Goal: Entertainment & Leisure: Browse casually

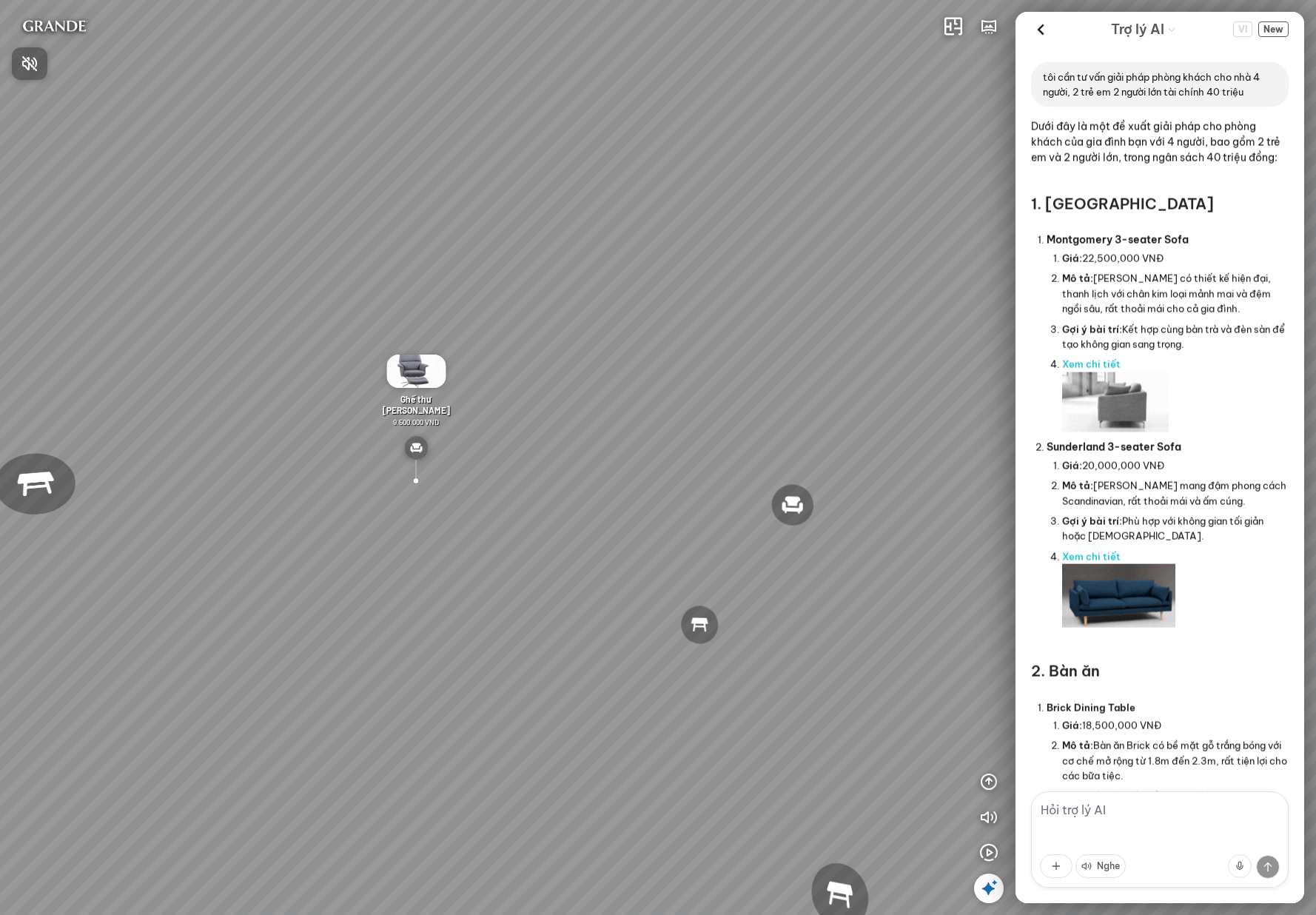
scroll to position [2172, 0]
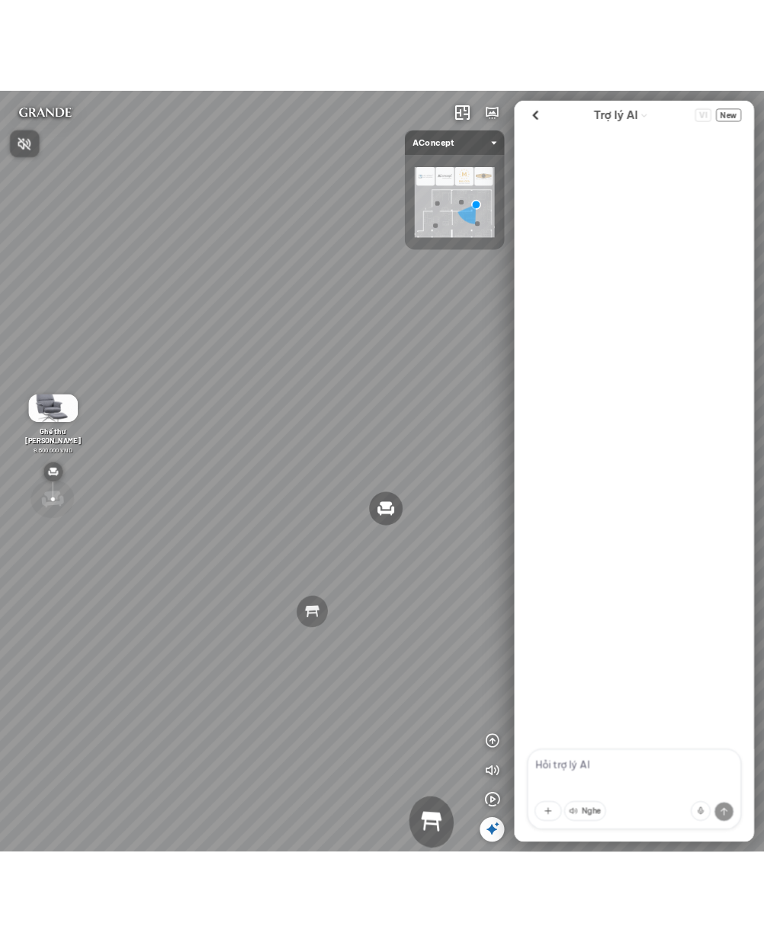
scroll to position [2238, 0]
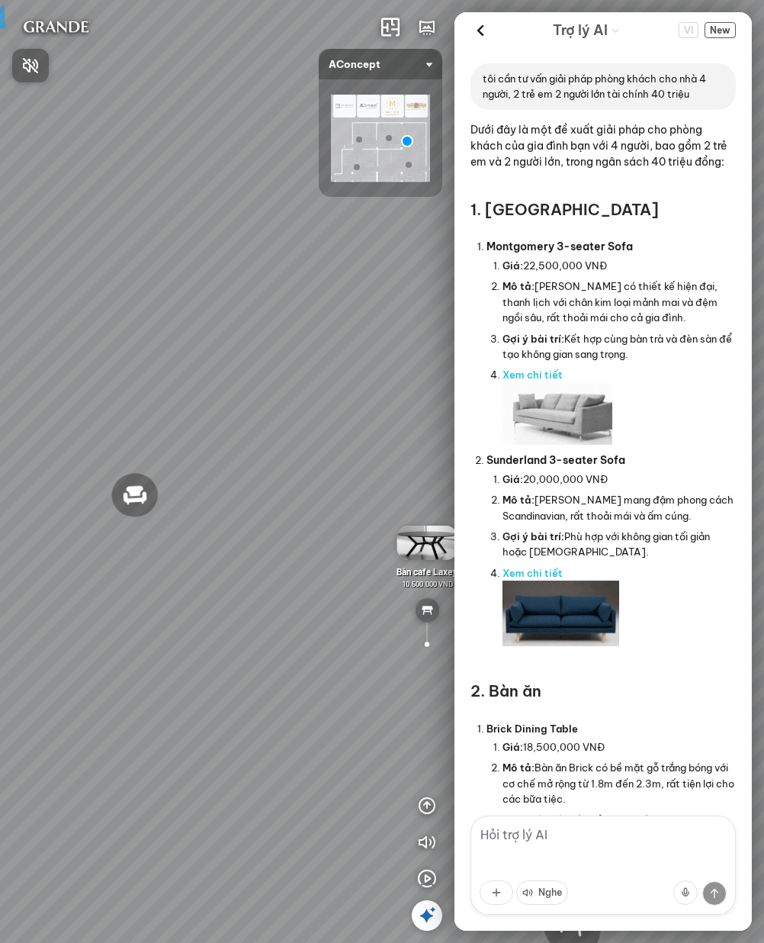
scroll to position [2238, 0]
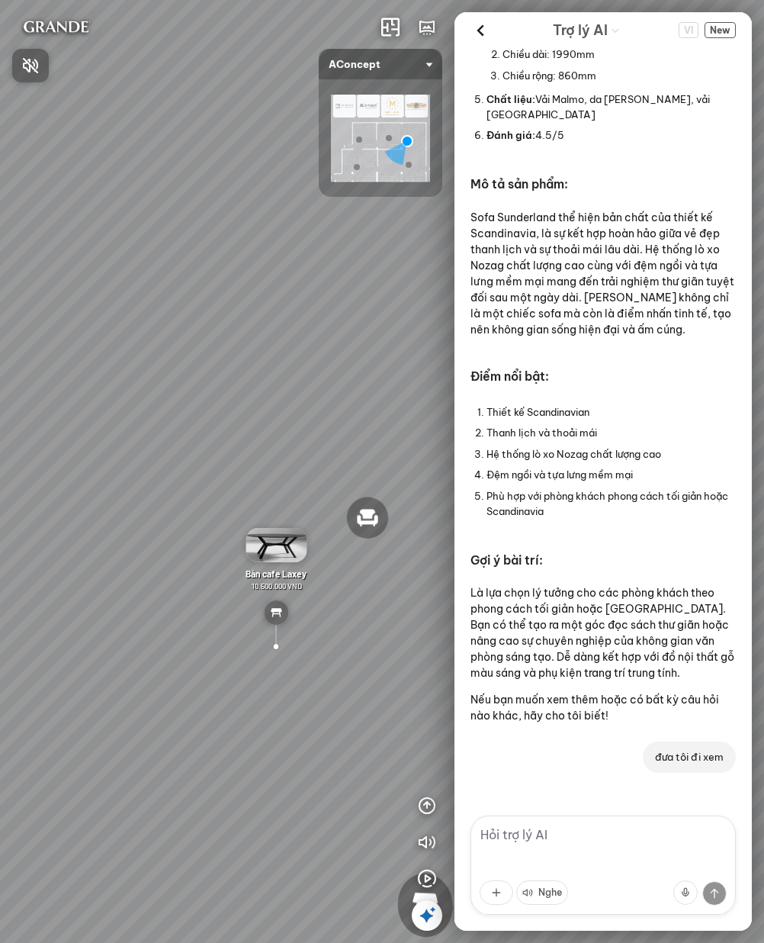
click at [214, 361] on div at bounding box center [382, 471] width 764 height 943
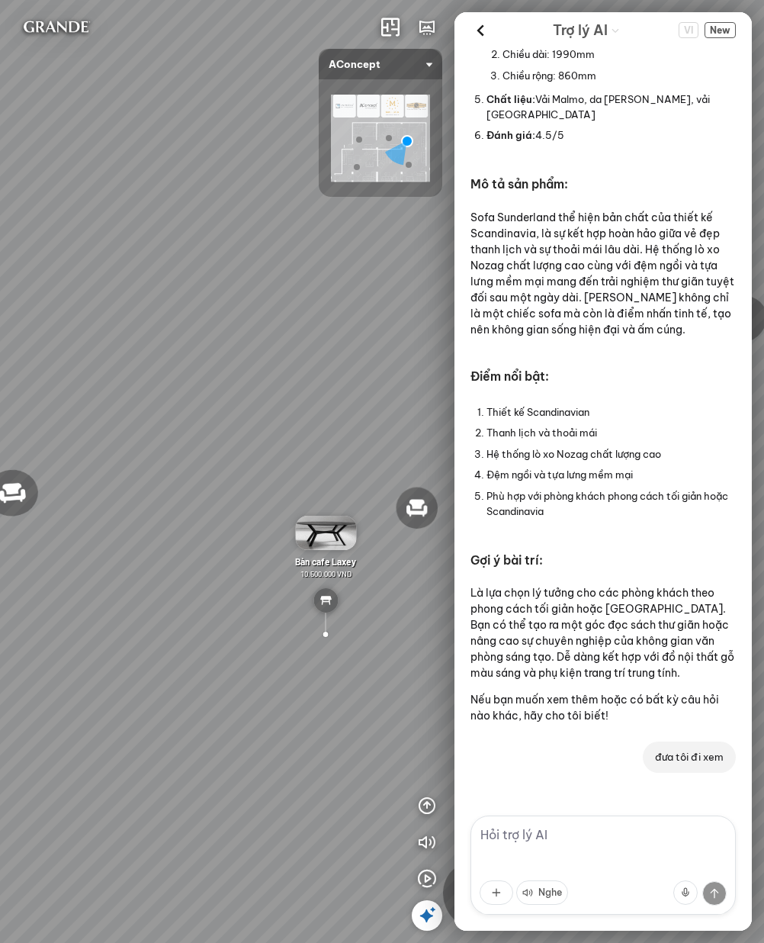
drag, startPoint x: 155, startPoint y: 366, endPoint x: 340, endPoint y: 346, distance: 186.5
click at [340, 346] on div "Đèn trần Reno 5.300.000 VND Giường ngủ Palima 19.000.000 VND Ghế thư giãn Nanna…" at bounding box center [382, 471] width 764 height 943
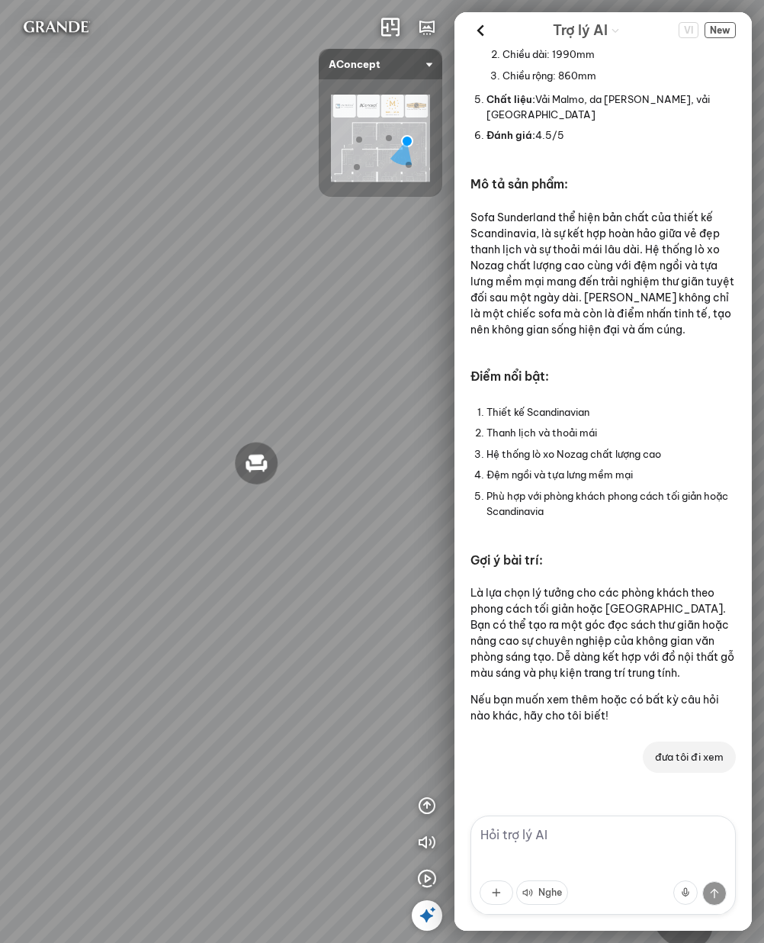
click at [315, 320] on div "Đèn trần Reno 5.300.000 VND Giường ngủ Palima 19.000.000 VND Ghế thư giãn Nanna…" at bounding box center [382, 471] width 764 height 943
click at [115, 345] on div "Đèn trần Reno 5.300.000 VND Giường ngủ Palima 19.000.000 VND Ghế thư giãn Nanna…" at bounding box center [382, 471] width 764 height 943
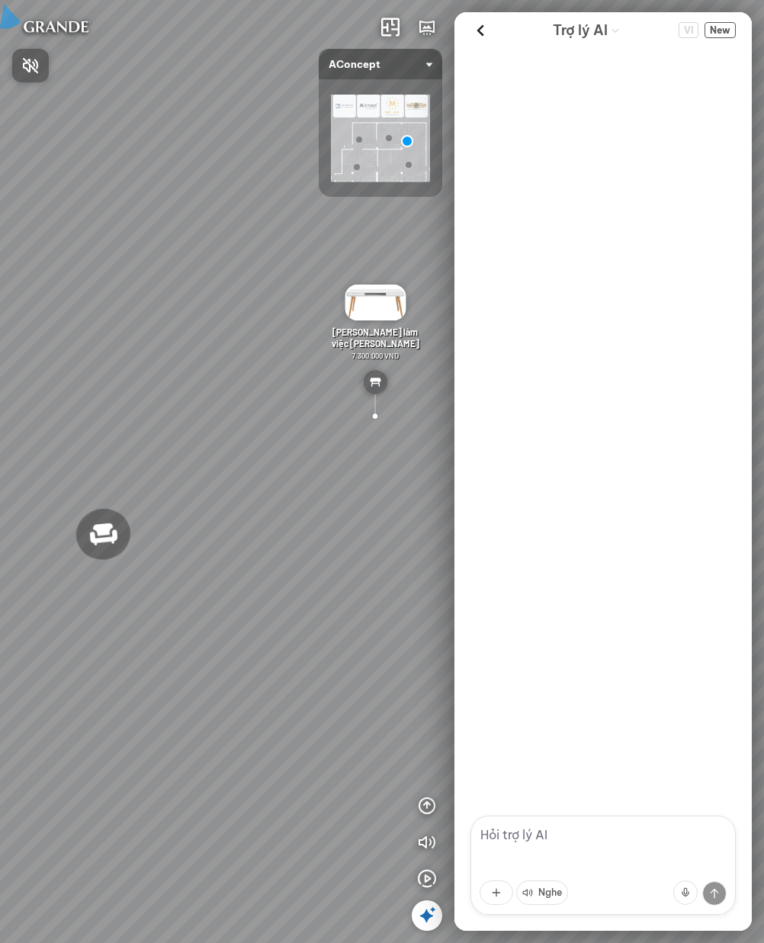
scroll to position [2238, 0]
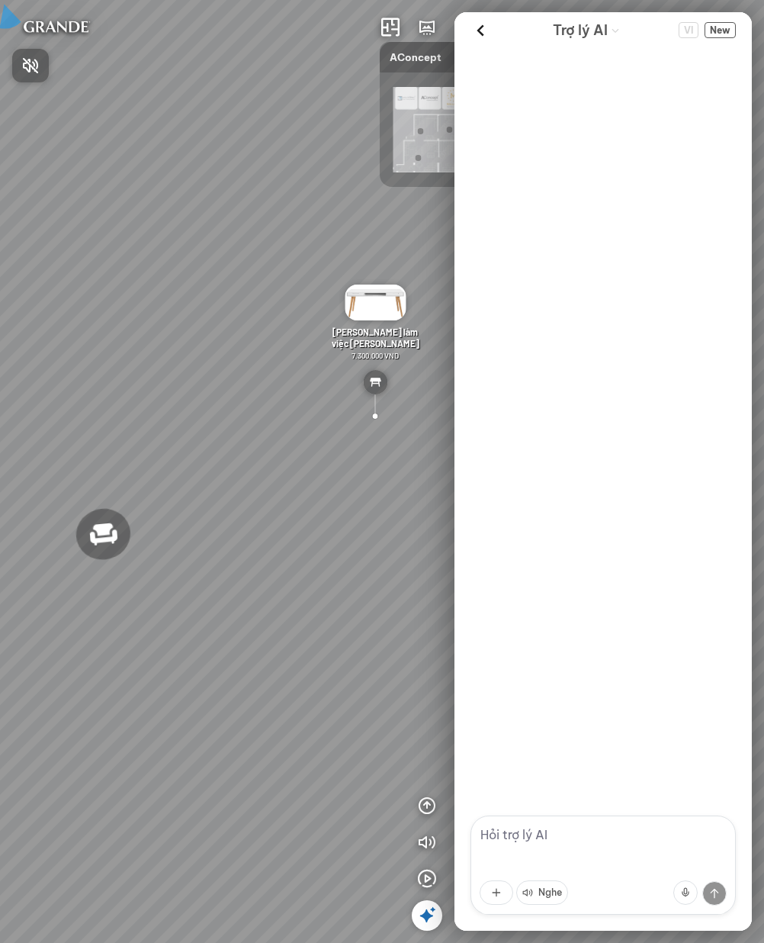
scroll to position [2238, 0]
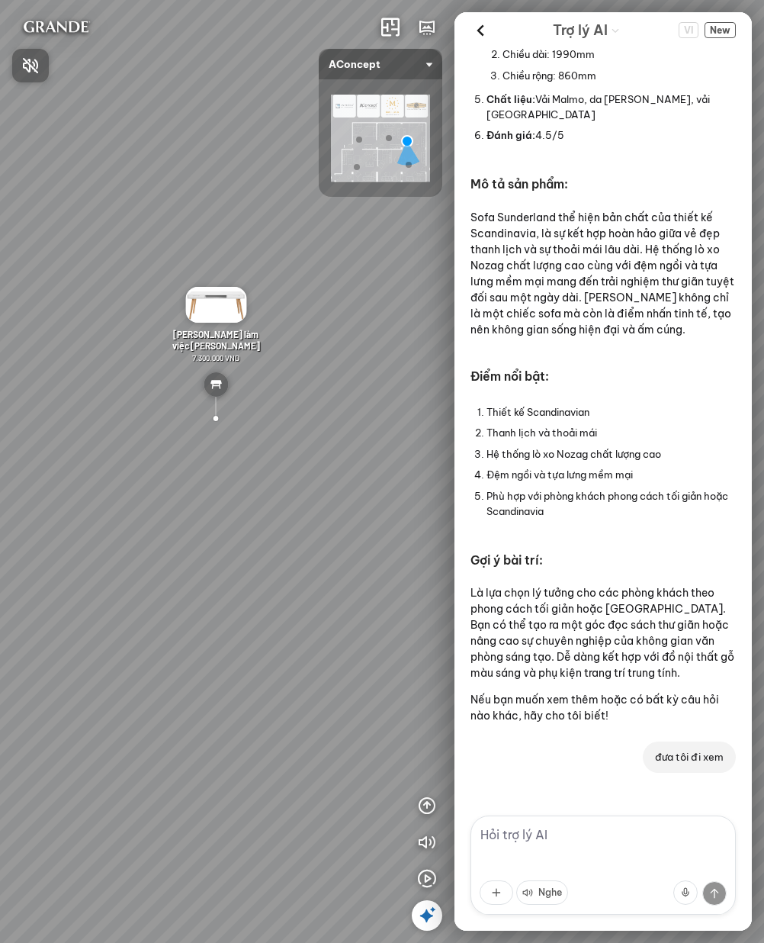
click at [646, 442] on div at bounding box center [382, 471] width 764 height 943
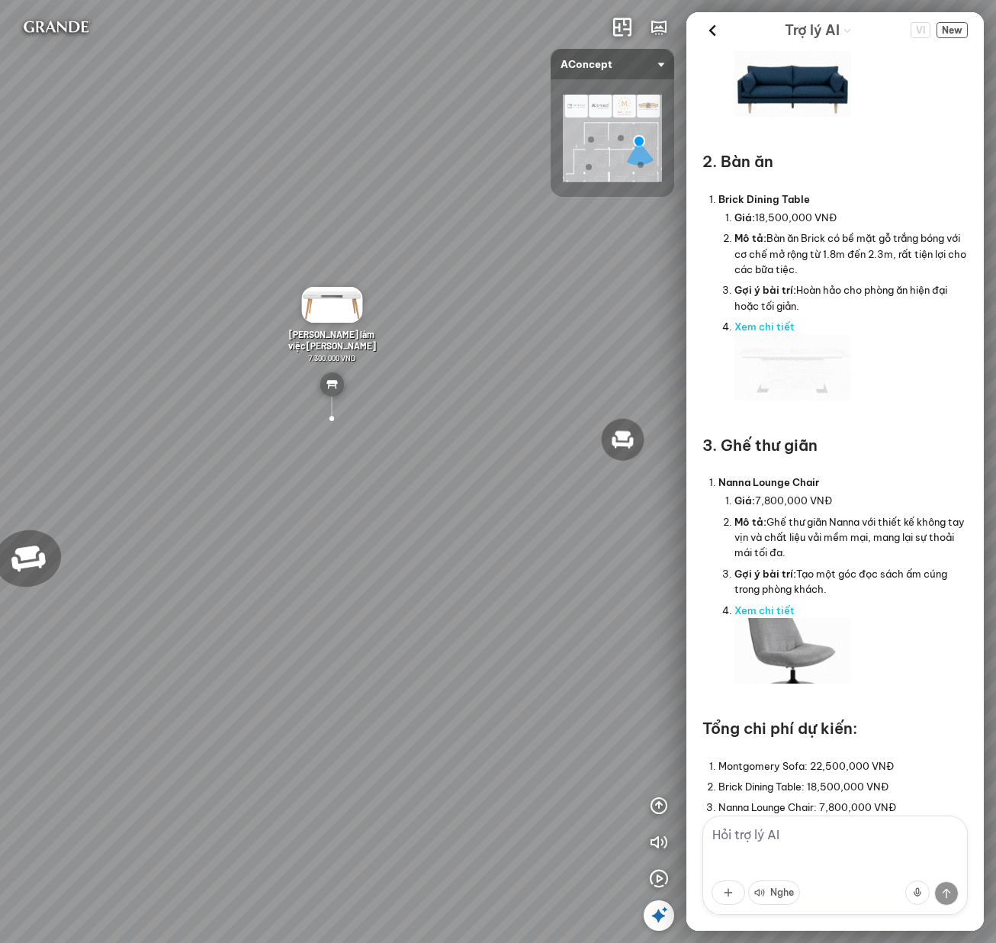
scroll to position [0, 0]
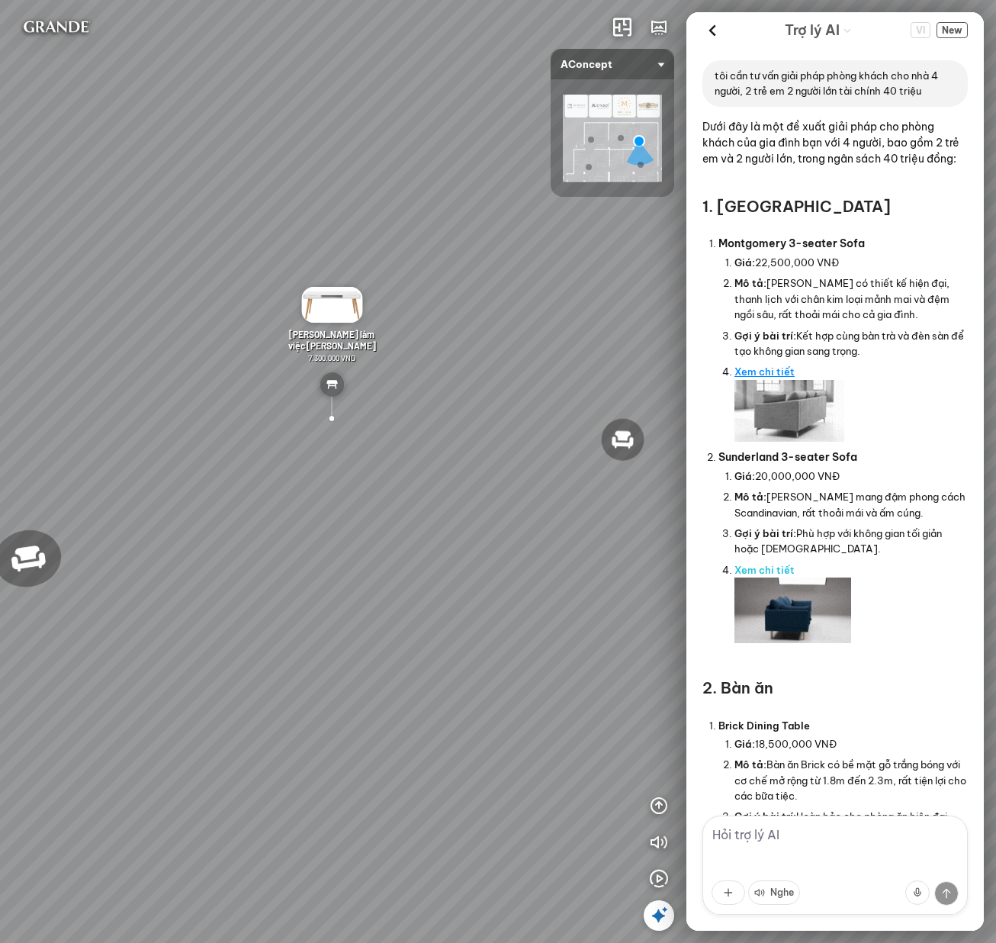
click at [764, 378] on link "Xem chi tiết" at bounding box center [765, 371] width 60 height 12
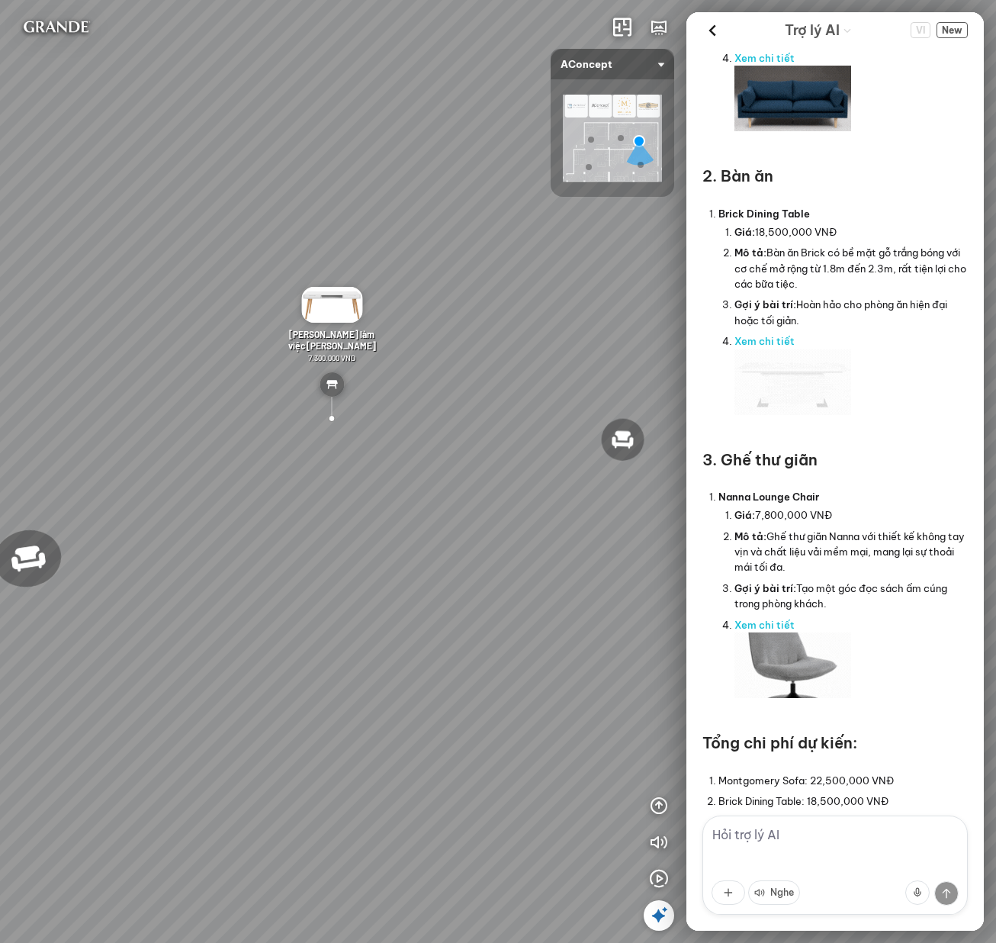
scroll to position [433, 0]
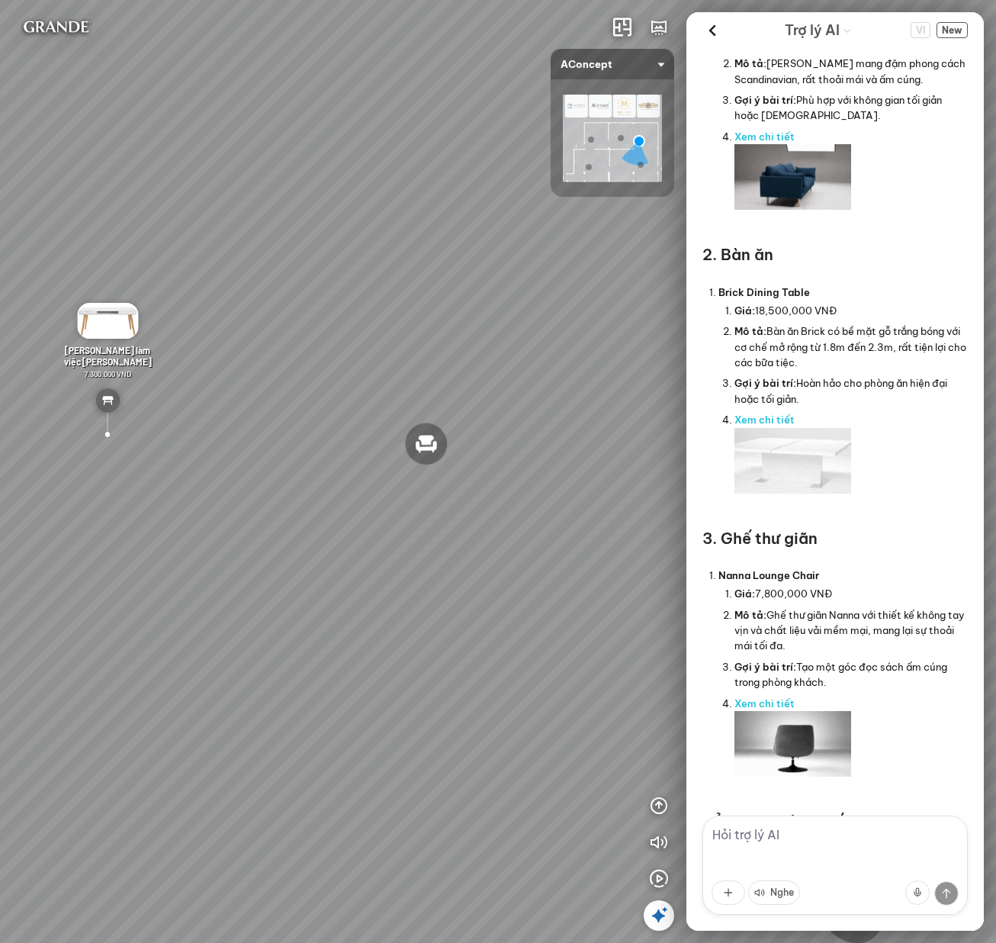
drag, startPoint x: 534, startPoint y: 304, endPoint x: 359, endPoint y: 305, distance: 174.7
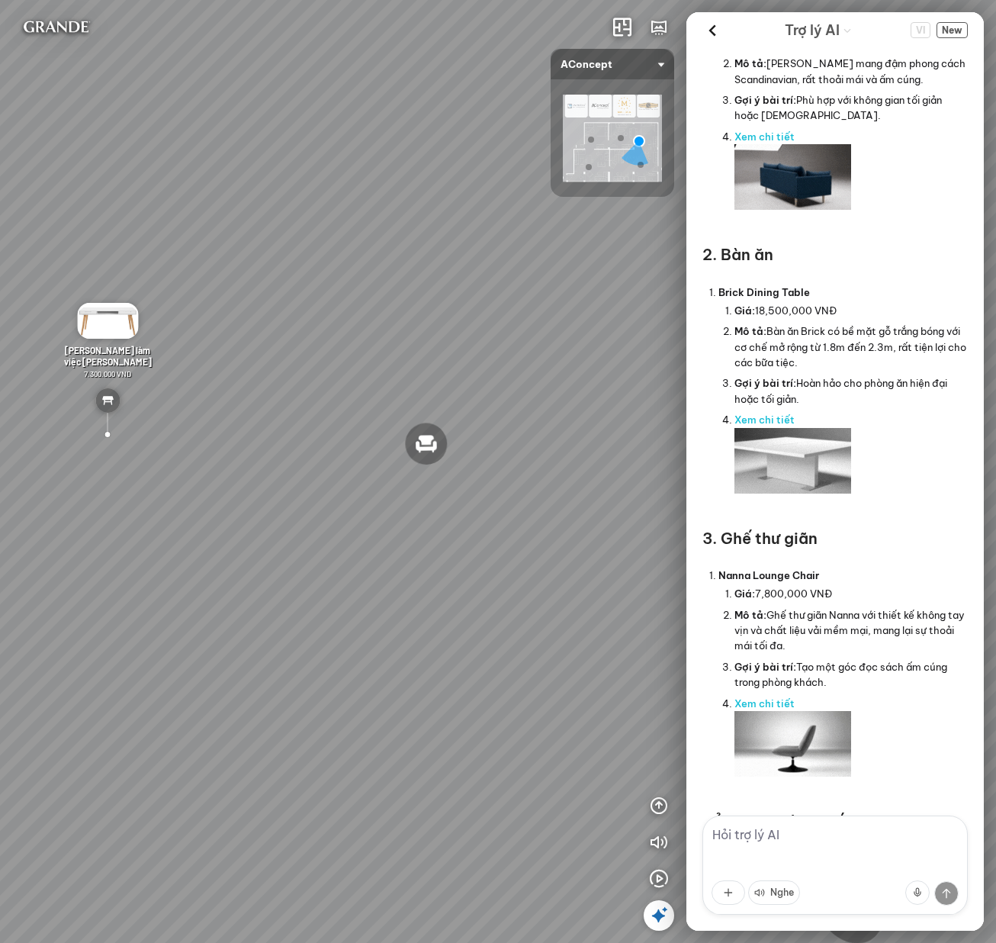
click at [359, 305] on div "Đèn trần Reno 5.300.000 VND Giường ngủ Palima 19.000.000 VND Ghế thư giãn Nanna…" at bounding box center [498, 471] width 996 height 943
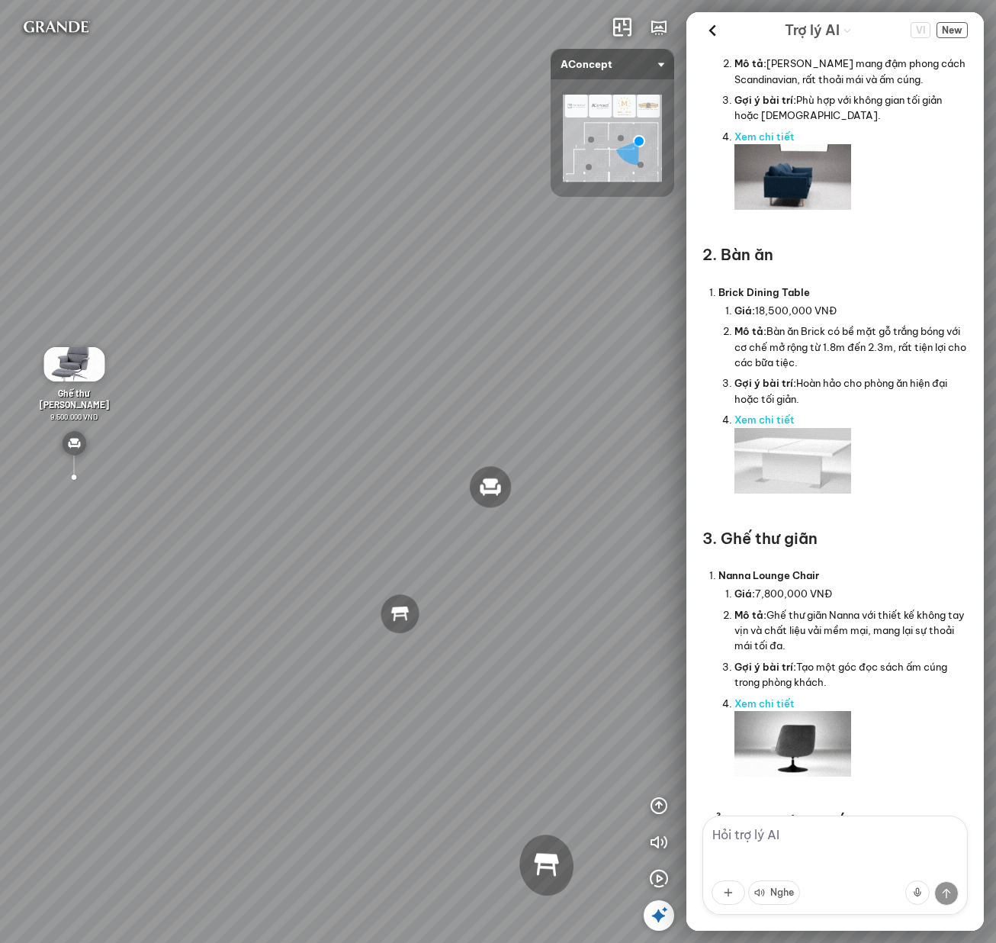
drag, startPoint x: 461, startPoint y: 279, endPoint x: 341, endPoint y: 282, distance: 119.8
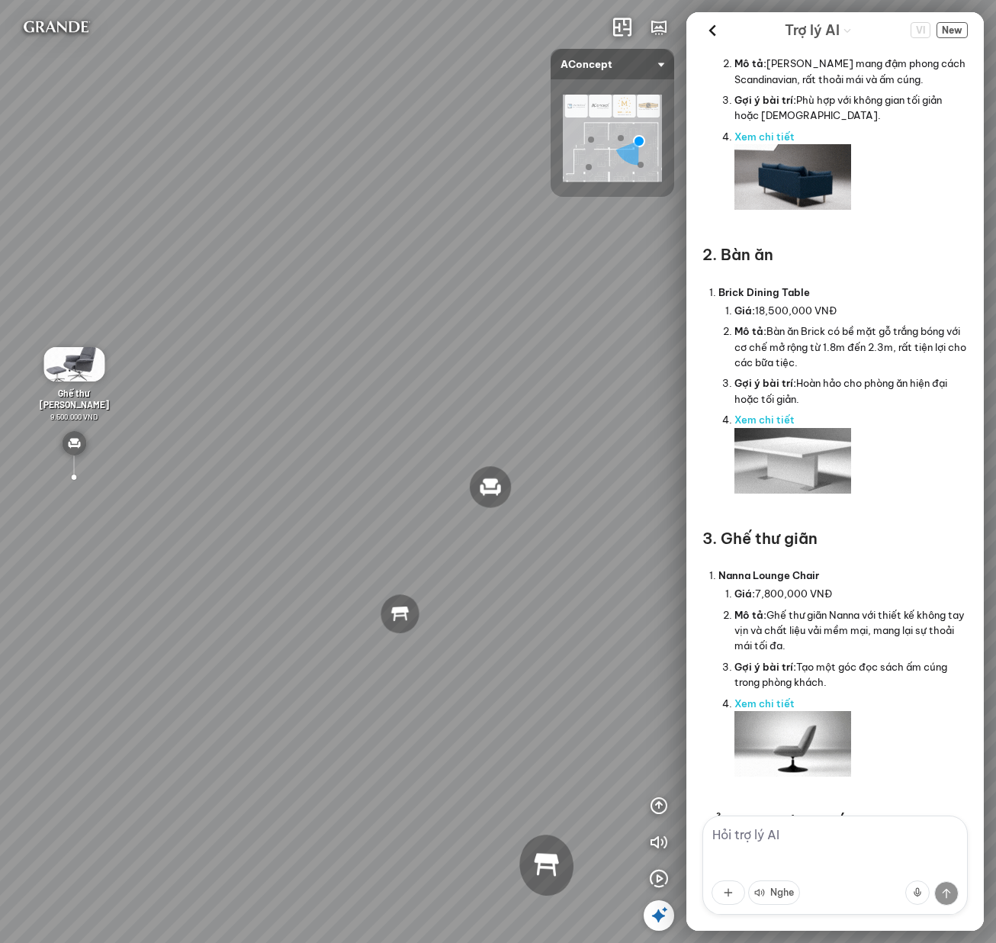
click at [341, 282] on div "Đèn trần Reno 5.300.000 VND Giường ngủ Palima 19.000.000 VND Ghế thư giãn Nanna…" at bounding box center [498, 471] width 996 height 943
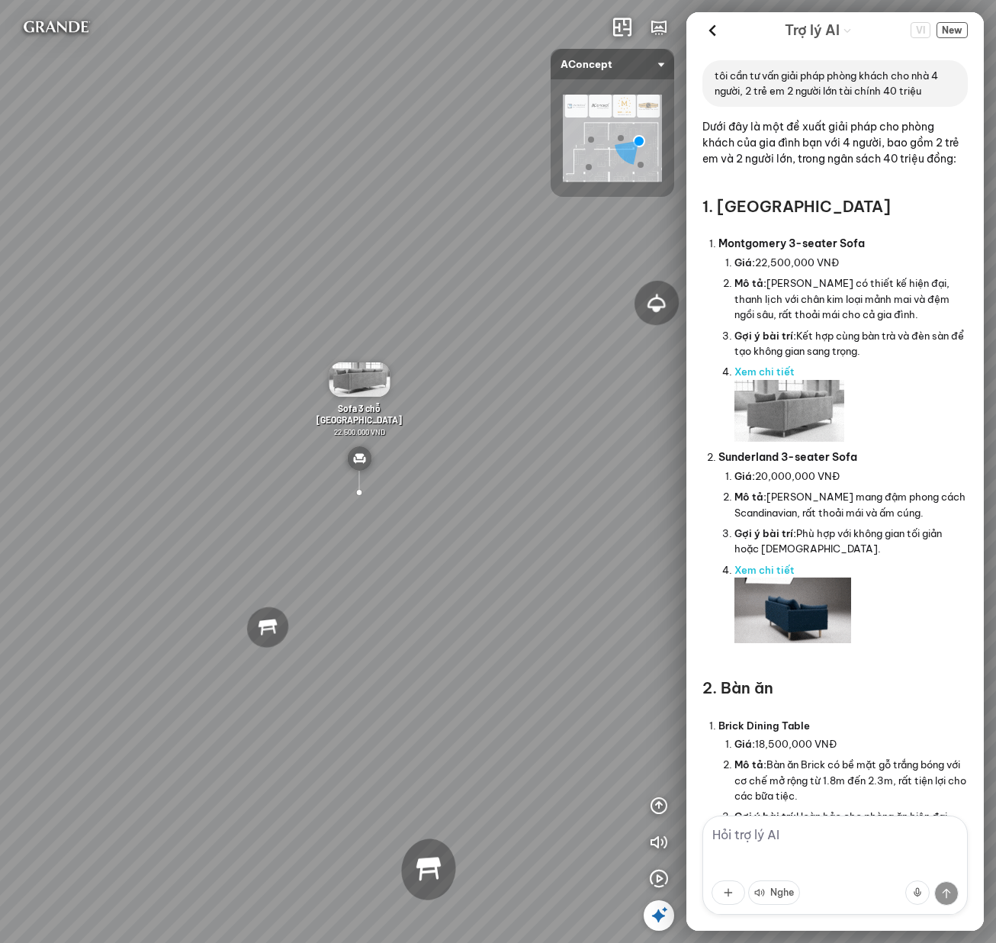
drag, startPoint x: 822, startPoint y: 148, endPoint x: 785, endPoint y: 310, distance: 165.8
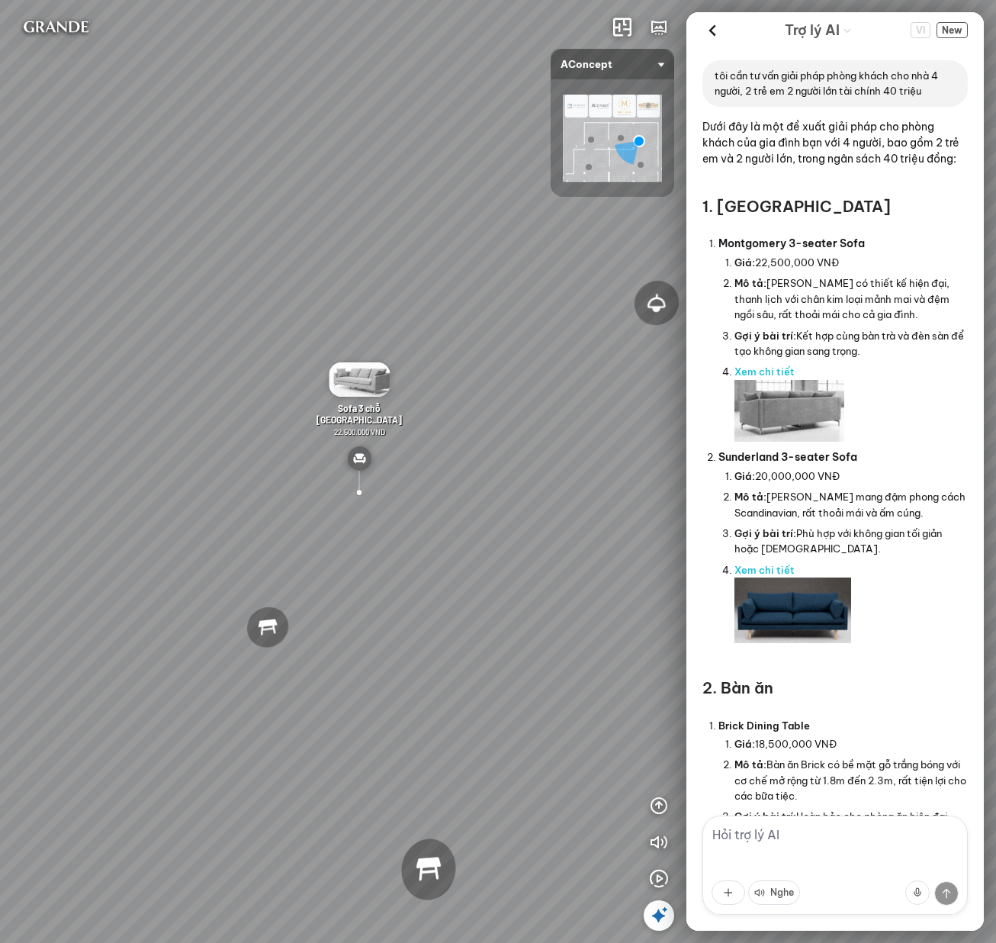
click at [764, 310] on div "Dưới đây là một đề xuất giải pháp cho phòng khách của gia đình bạn với 4 người,…" at bounding box center [836, 823] width 266 height 1408
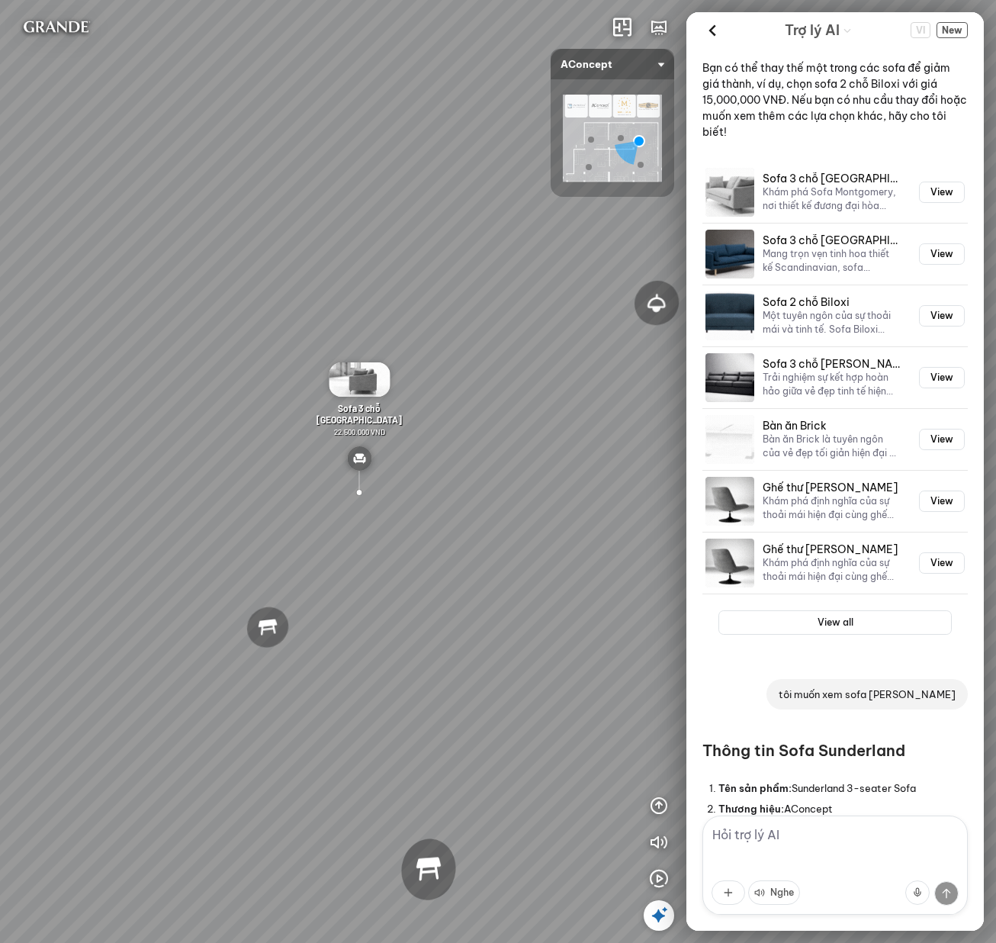
scroll to position [1711, 0]
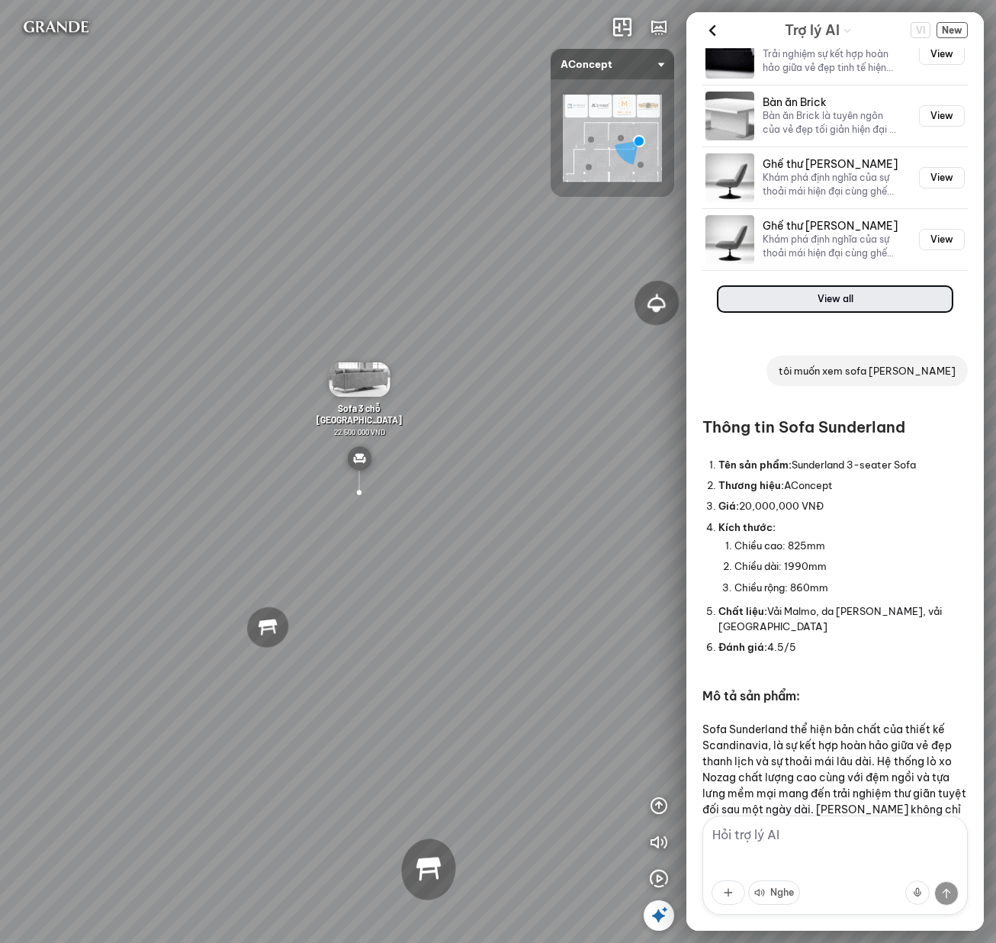
click at [764, 311] on button "View all" at bounding box center [835, 299] width 233 height 24
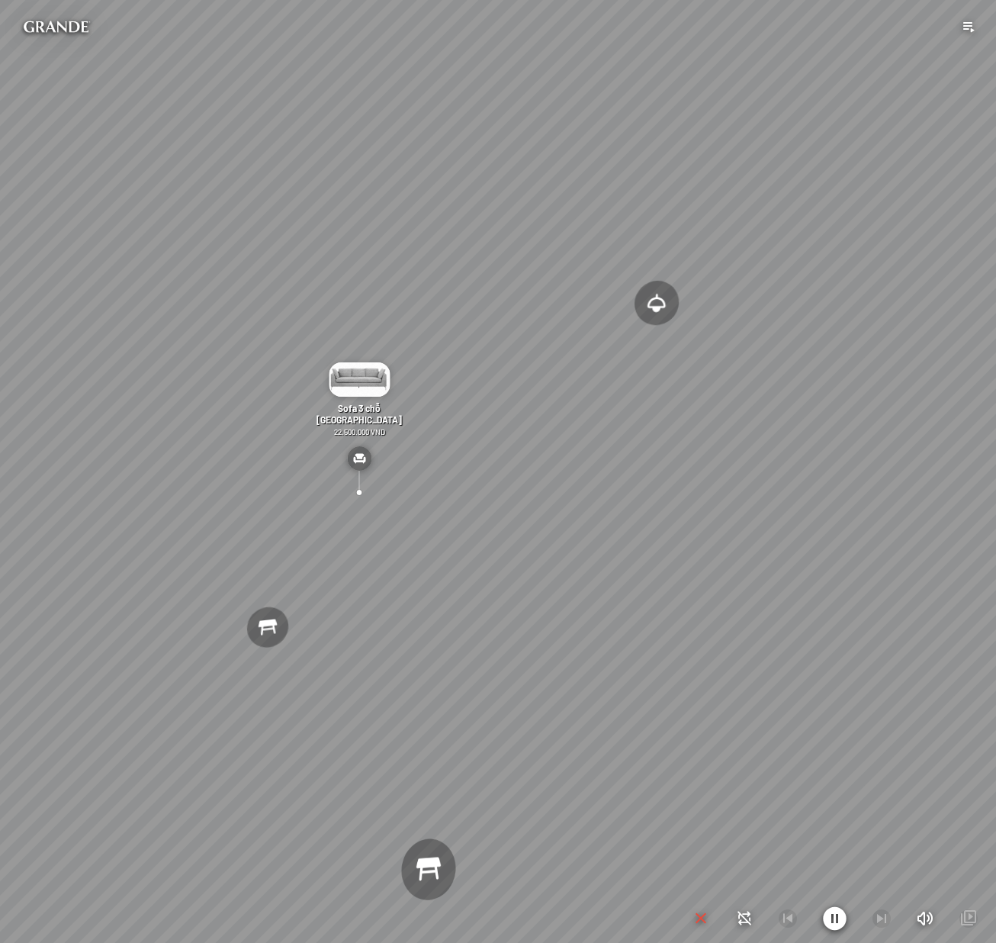
scroll to position [19993, 0]
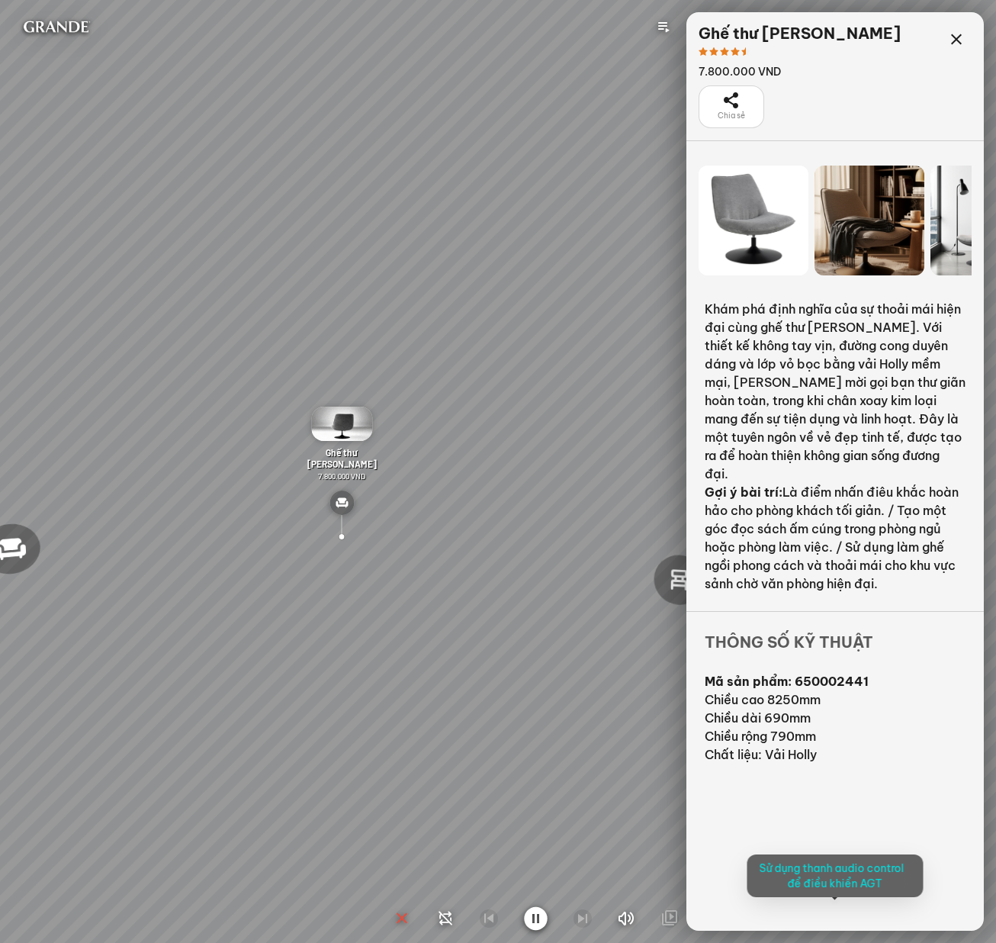
click at [764, 39] on div at bounding box center [498, 471] width 996 height 943
click at [404, 919] on icon "button" at bounding box center [402, 918] width 18 height 18
